Goal: Navigation & Orientation: Find specific page/section

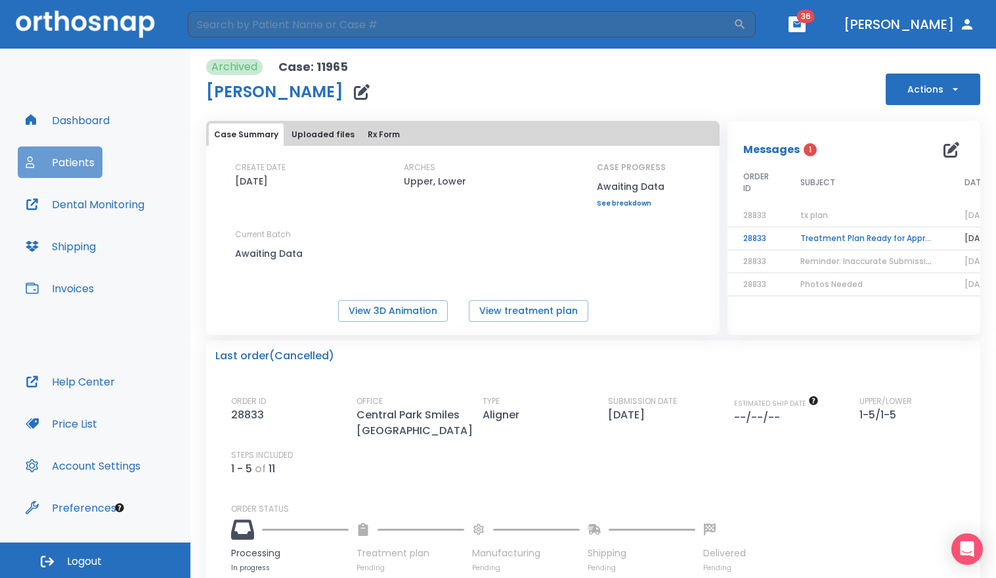
click at [84, 171] on button "Patients" at bounding box center [60, 162] width 85 height 32
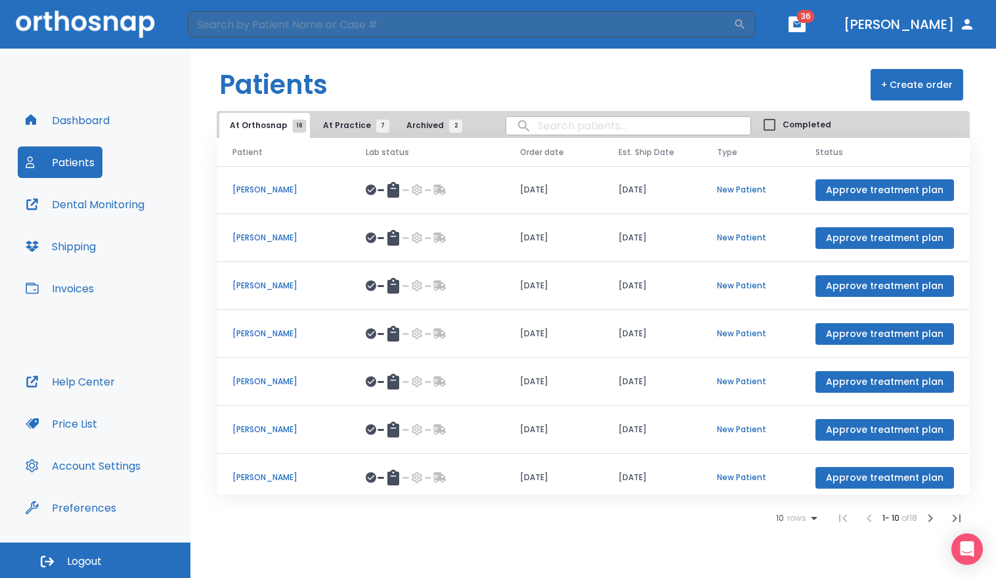
click at [801, 25] on icon "button" at bounding box center [796, 24] width 9 height 9
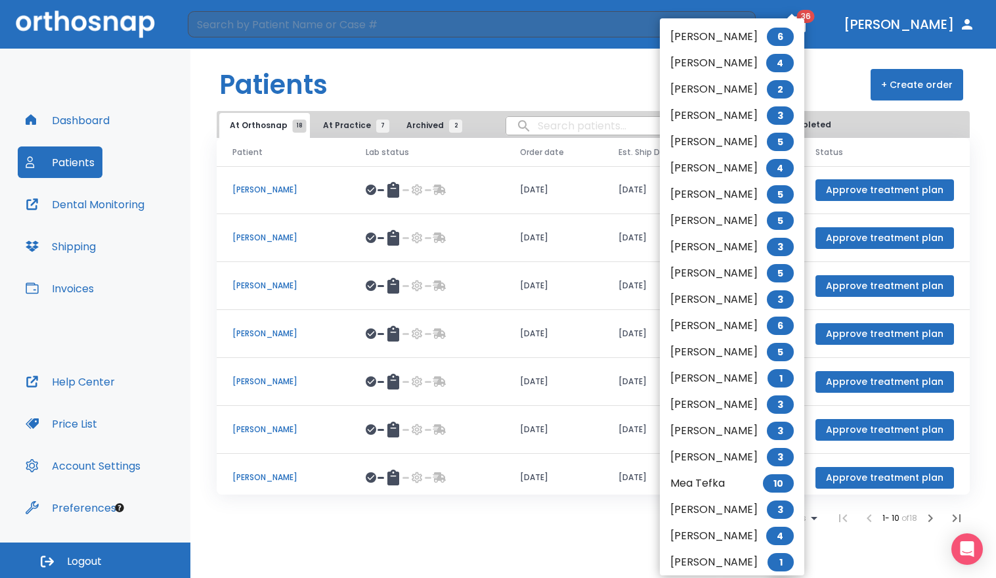
click at [828, 17] on div at bounding box center [498, 289] width 996 height 578
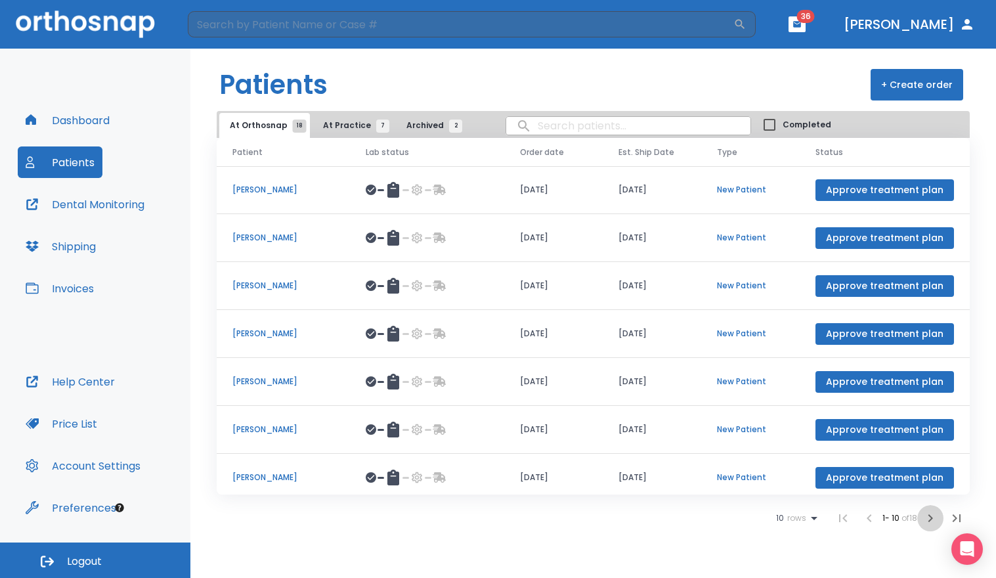
click at [932, 518] on icon "button" at bounding box center [930, 518] width 16 height 16
